Goal: Transaction & Acquisition: Book appointment/travel/reservation

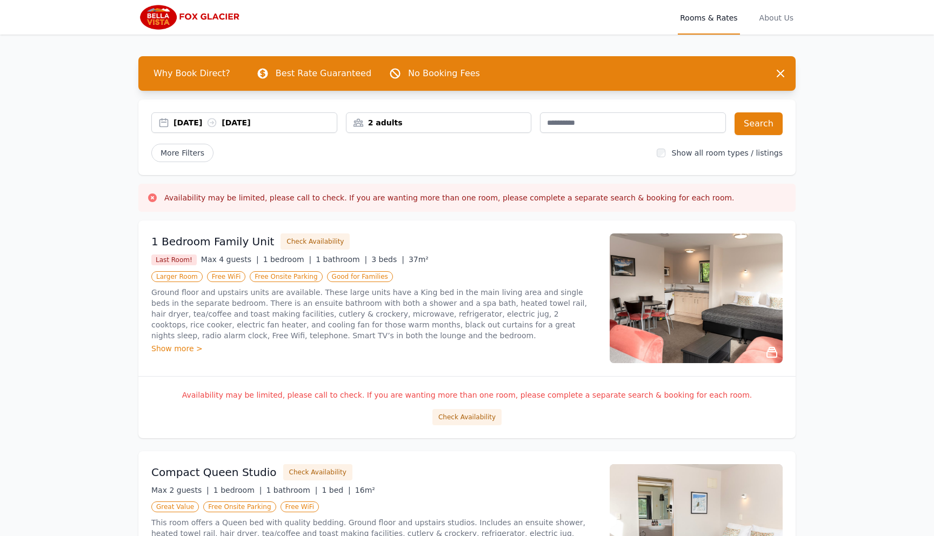
click at [433, 119] on div "2 adults" at bounding box center [439, 122] width 185 height 11
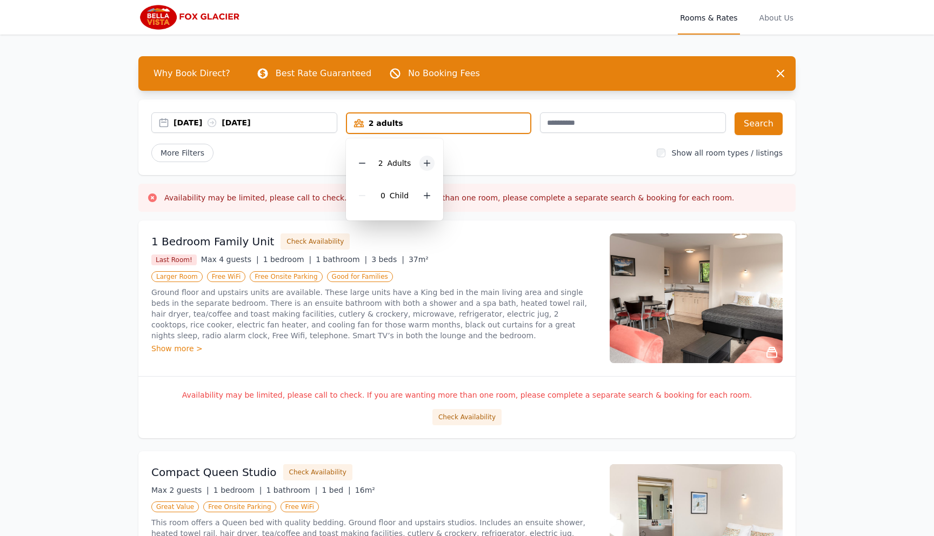
click at [425, 159] on div at bounding box center [426, 163] width 15 height 15
click at [425, 159] on icon at bounding box center [427, 163] width 9 height 9
click at [761, 119] on button "Search" at bounding box center [759, 123] width 48 height 23
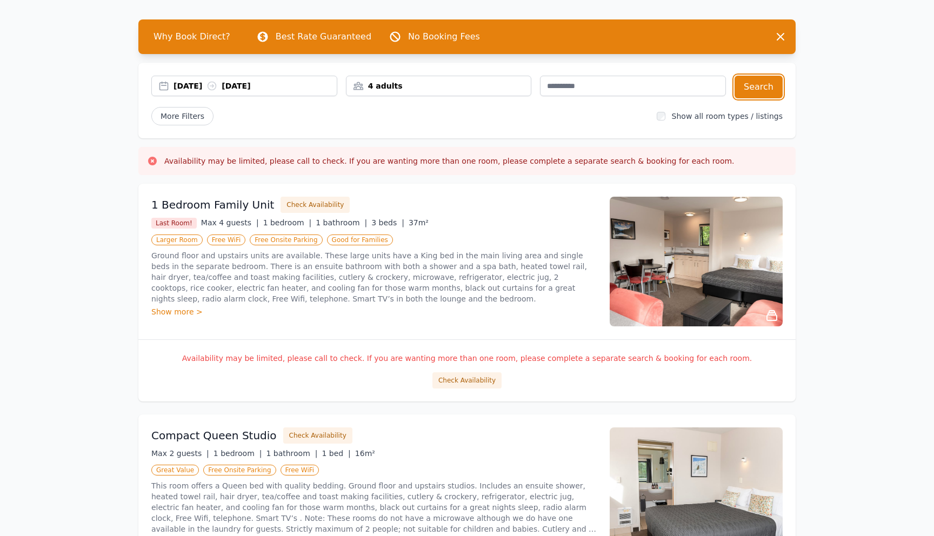
scroll to position [58, 0]
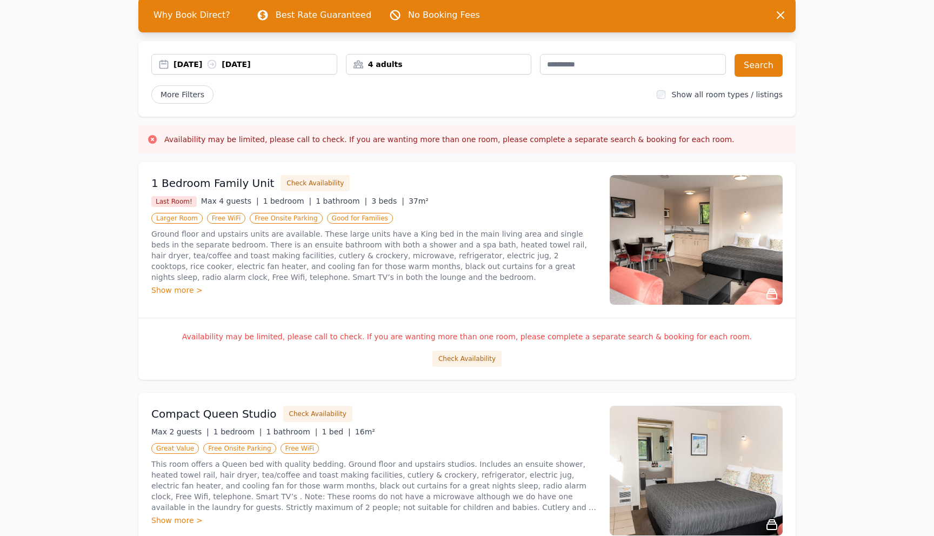
click at [721, 241] on img at bounding box center [696, 240] width 173 height 130
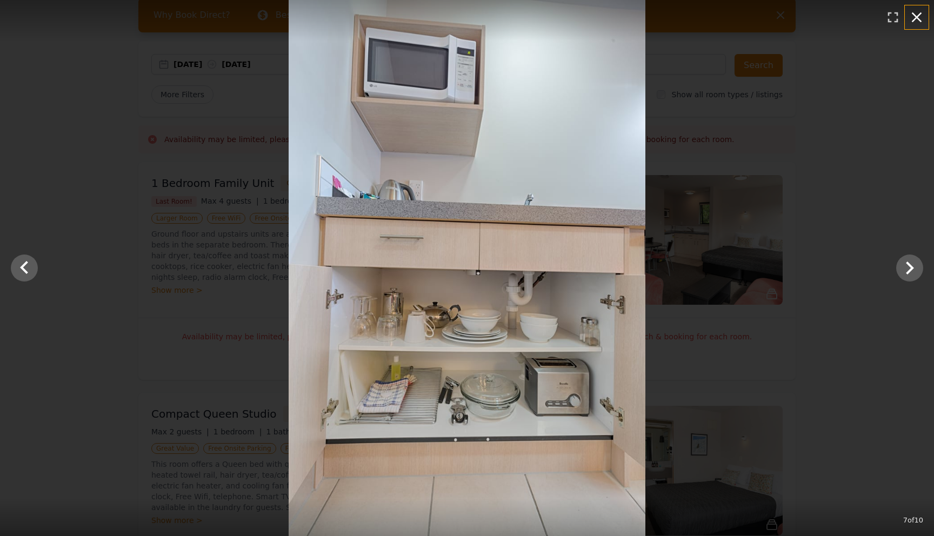
click at [915, 17] on icon "button" at bounding box center [916, 17] width 17 height 17
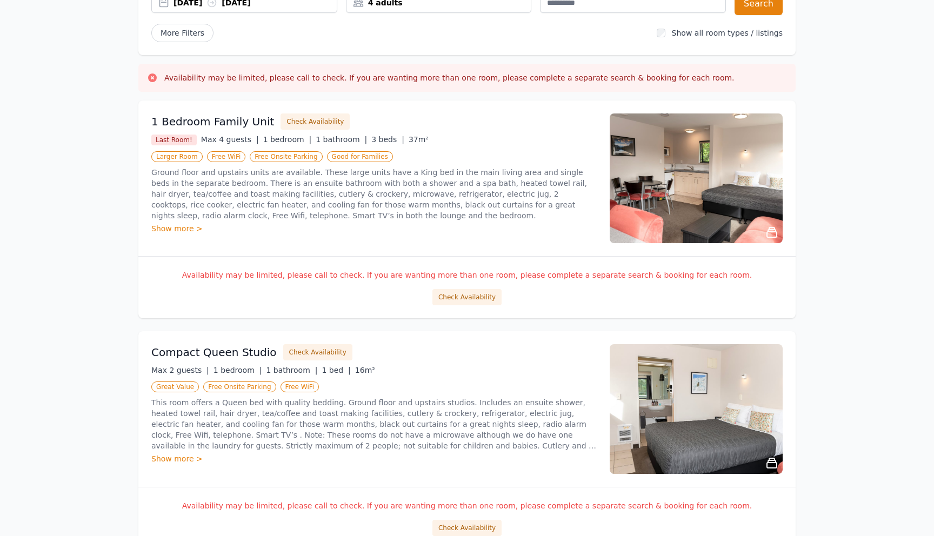
scroll to position [132, 0]
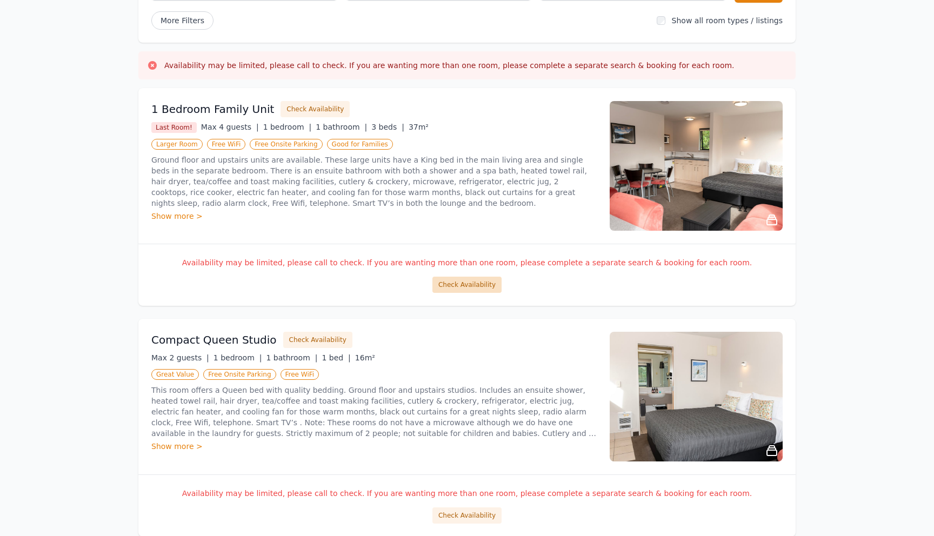
click at [462, 281] on button "Check Availability" at bounding box center [466, 285] width 69 height 16
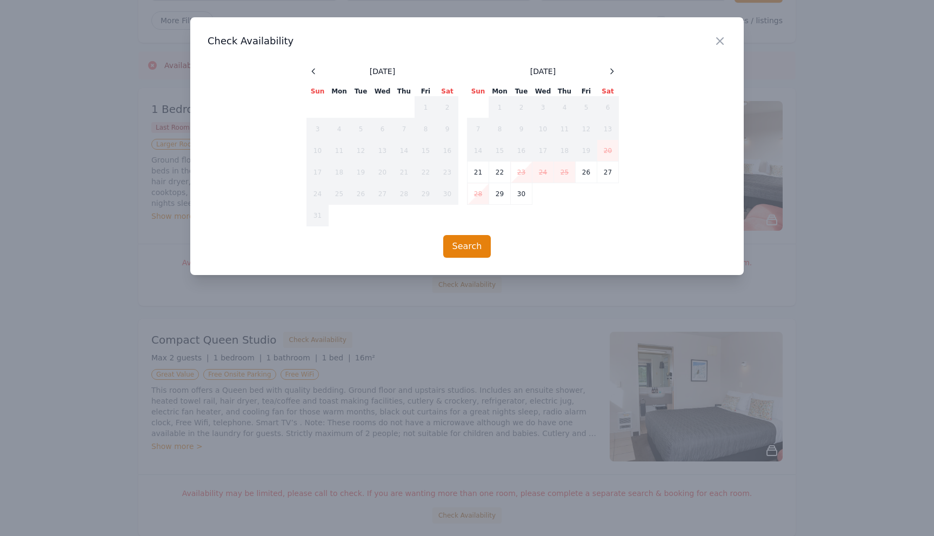
click at [599, 64] on div "Close Check Availability [DATE] Sun Mon Tue Wed Thu Fri Sat 1 2 3 4 5 6 7 8 9 1…" at bounding box center [467, 146] width 554 height 258
click at [615, 65] on span at bounding box center [611, 71] width 13 height 13
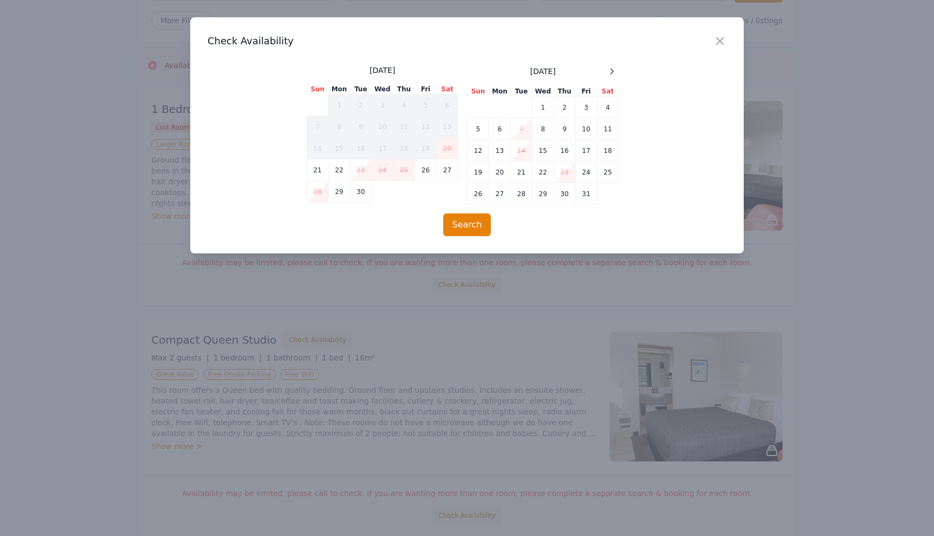
click at [615, 65] on span at bounding box center [611, 71] width 13 height 13
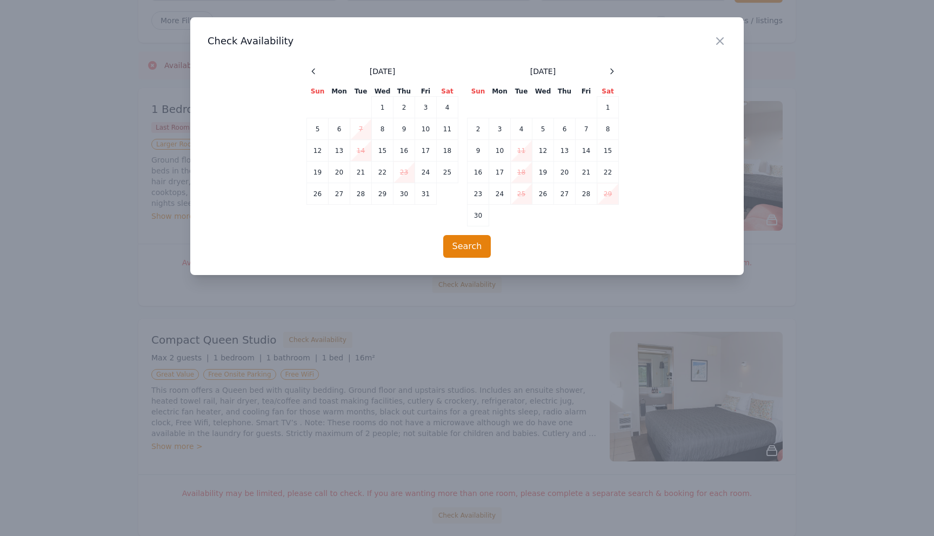
click at [615, 65] on span at bounding box center [611, 71] width 13 height 13
click at [563, 177] on td "25" at bounding box center [565, 173] width 22 height 22
click at [609, 179] on td "27" at bounding box center [608, 173] width 22 height 22
click at [476, 245] on button "Search" at bounding box center [467, 246] width 48 height 23
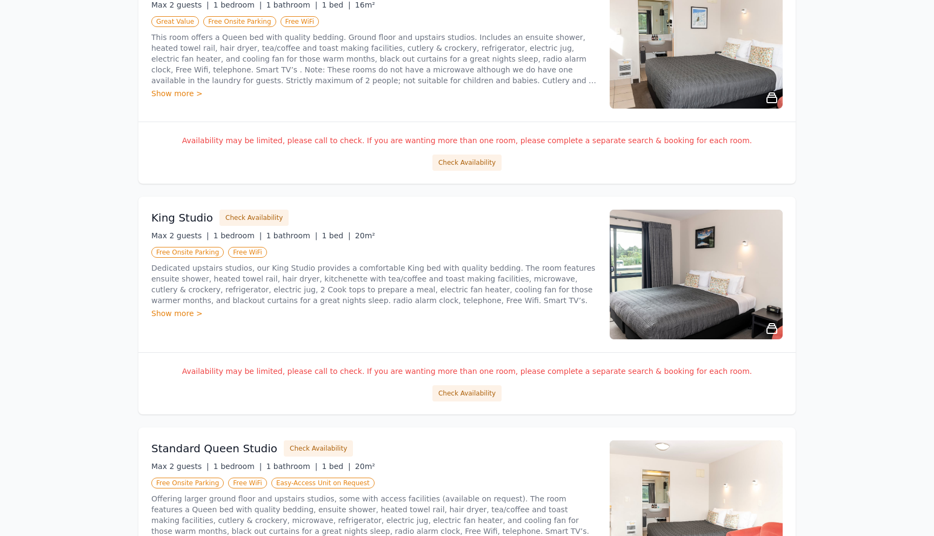
scroll to position [0, 0]
